Goal: Navigation & Orientation: Go to known website

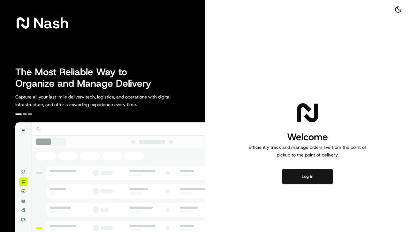
click at [302, 179] on button "Log in" at bounding box center [307, 176] width 51 height 15
